Goal: Transaction & Acquisition: Purchase product/service

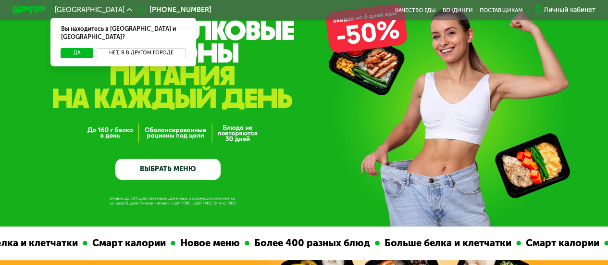
click at [121, 48] on button "Нет, я в другом городе" at bounding box center [141, 53] width 89 height 10
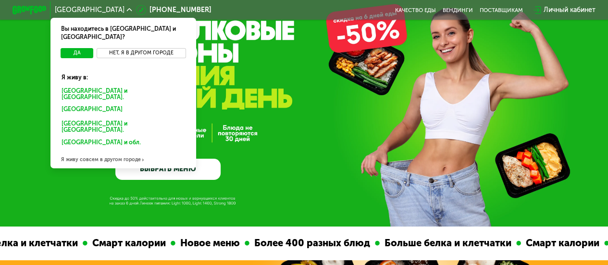
click at [155, 48] on button "Нет, я в другом городе" at bounding box center [141, 53] width 89 height 10
click at [286, 178] on div "GrowFood — доставка правильного питания ВЫБРАТЬ МЕНЮ" at bounding box center [304, 114] width 608 height 131
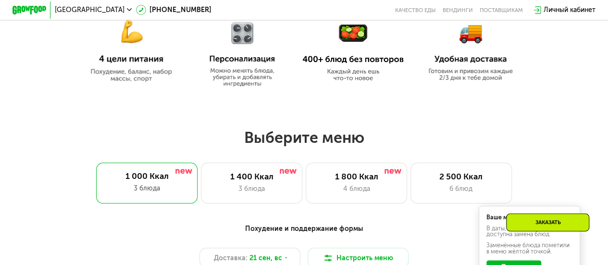
scroll to position [433, 0]
click at [248, 176] on div "1 400 Ккал" at bounding box center [252, 176] width 84 height 10
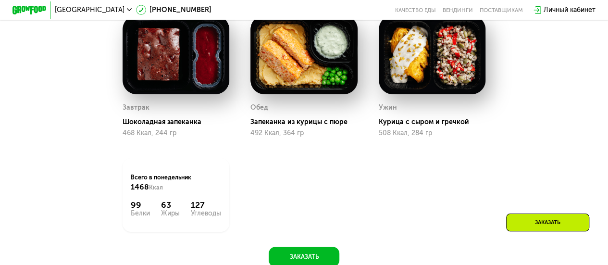
scroll to position [721, 0]
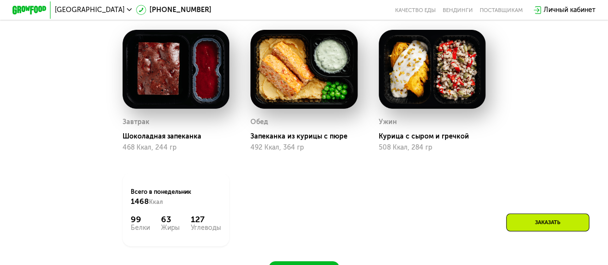
click at [302, 99] on img at bounding box center [303, 69] width 107 height 79
click at [287, 141] on div "Запеканка из курицы с пюре" at bounding box center [307, 136] width 114 height 9
click at [302, 195] on div "Завтрак Шоколадная запеканка 468 Ккал, 244 гр Обед Запеканка из курицы с пюре 4…" at bounding box center [304, 137] width 384 height 237
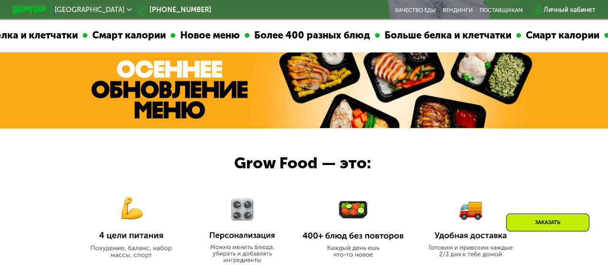
scroll to position [240, 0]
